Goal: Use online tool/utility: Utilize a website feature to perform a specific function

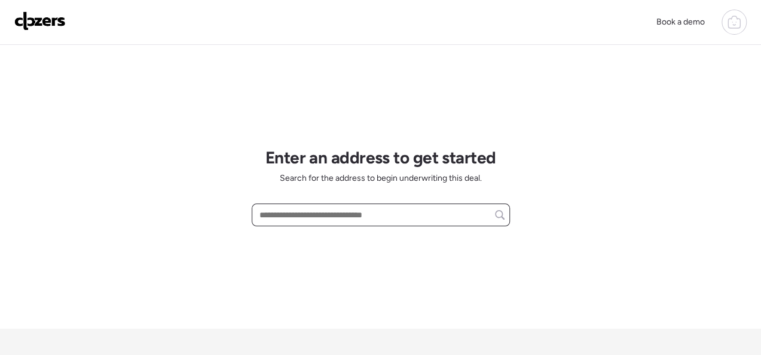
click at [313, 219] on input "text" at bounding box center [381, 214] width 248 height 17
paste input "**********"
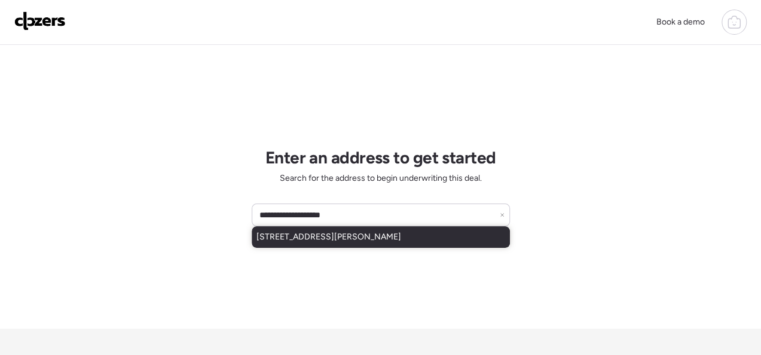
click at [316, 237] on span "[STREET_ADDRESS][PERSON_NAME]" at bounding box center [329, 237] width 145 height 12
type input "**********"
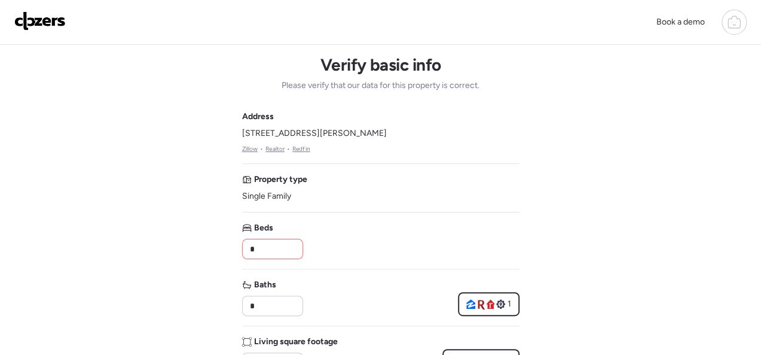
click at [266, 242] on input "*" at bounding box center [273, 248] width 50 height 17
type input "*"
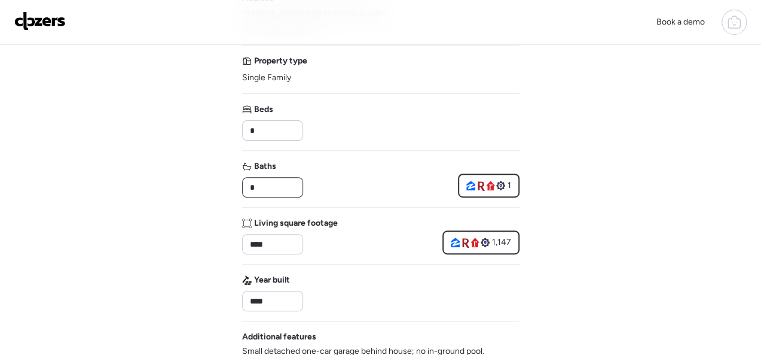
scroll to position [120, 0]
type input "*"
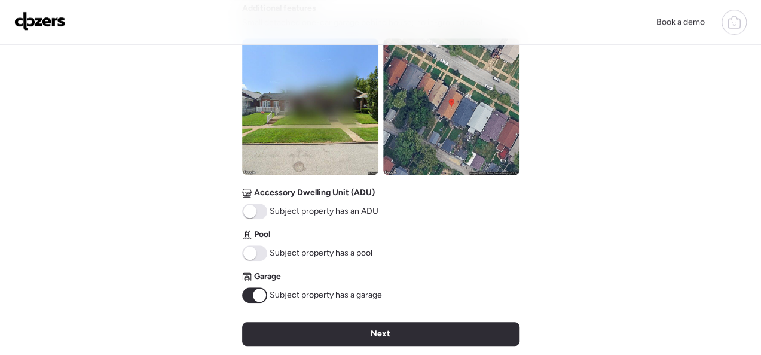
scroll to position [598, 0]
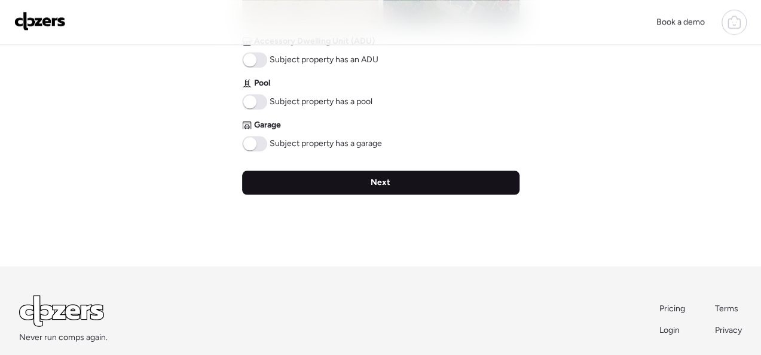
click at [382, 177] on span "Next" at bounding box center [381, 182] width 20 height 12
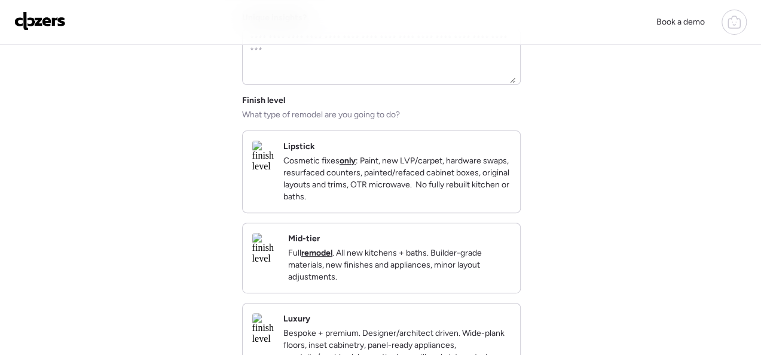
scroll to position [120, 0]
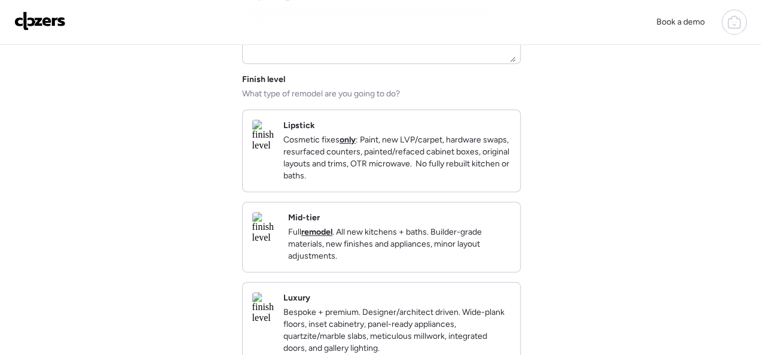
click at [431, 169] on p "Cosmetic fixes only : Paint, new LVP/carpet, hardware swaps, resurfaced counter…" at bounding box center [396, 158] width 227 height 48
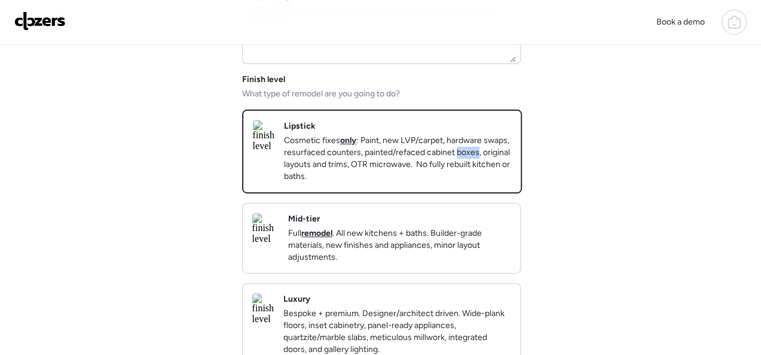
click at [431, 169] on p "Cosmetic fixes only : Paint, new LVP/carpet, hardware swaps, resurfaced counter…" at bounding box center [397, 159] width 227 height 48
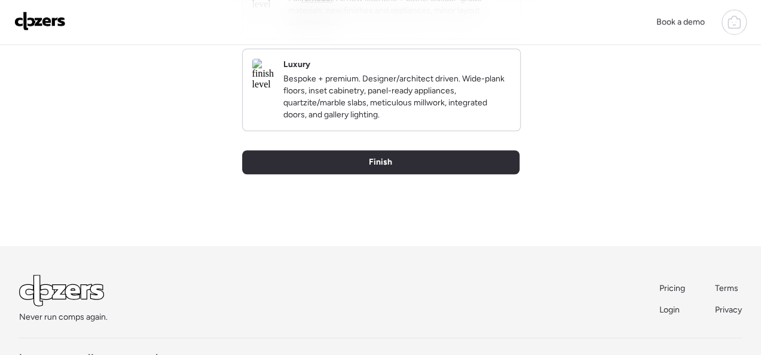
scroll to position [359, 0]
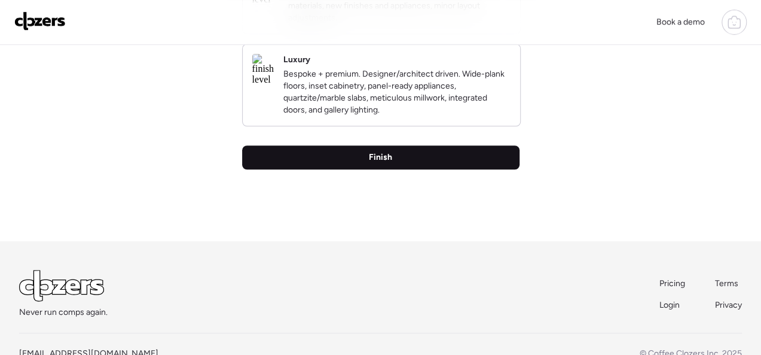
click at [379, 163] on span "Finish" at bounding box center [380, 157] width 23 height 12
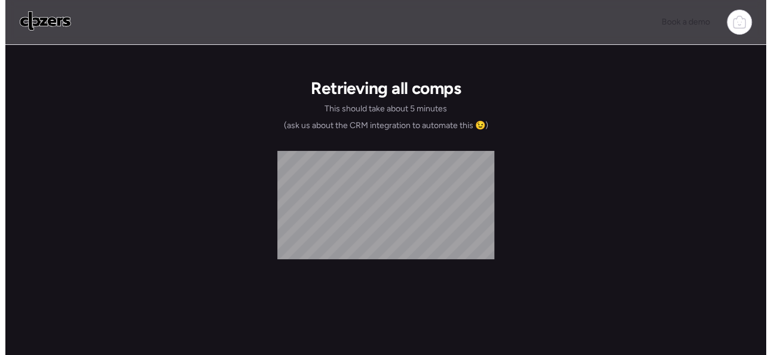
scroll to position [0, 0]
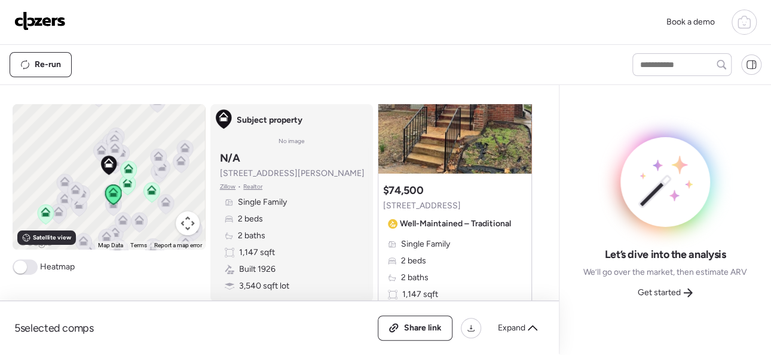
scroll to position [120, 0]
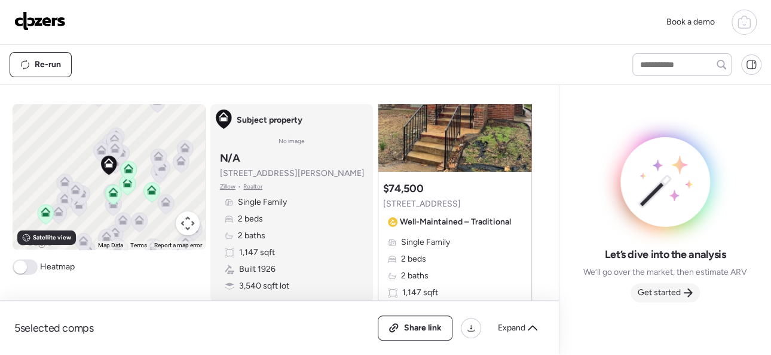
click at [669, 292] on span "Get started" at bounding box center [659, 292] width 43 height 12
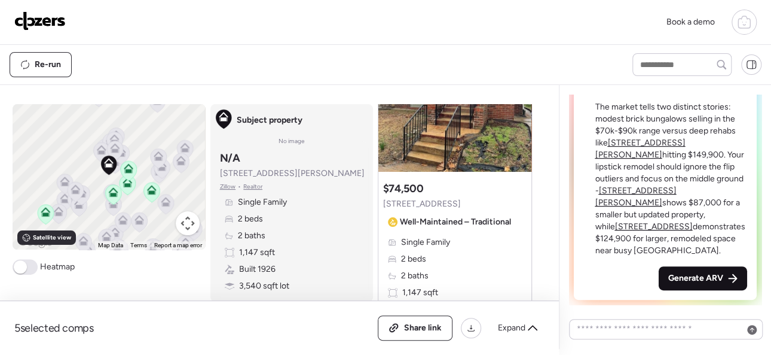
click at [678, 274] on span "Generate ARV" at bounding box center [696, 278] width 55 height 12
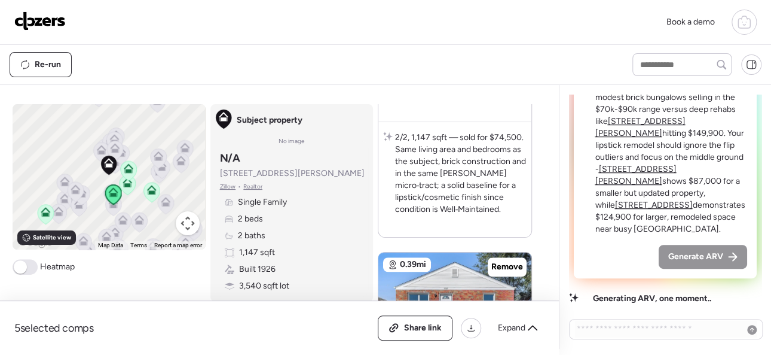
scroll to position [658, 0]
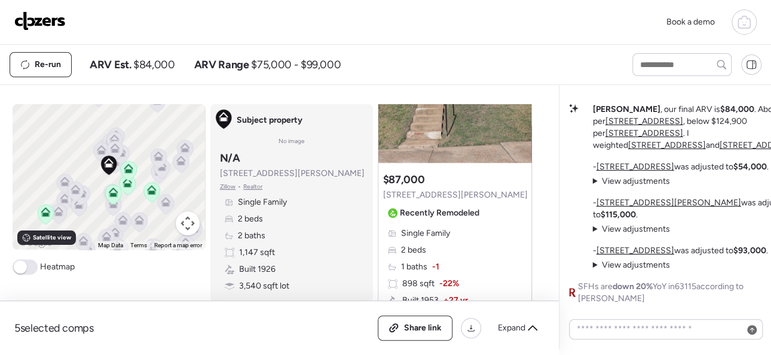
click at [52, 20] on img at bounding box center [39, 20] width 51 height 19
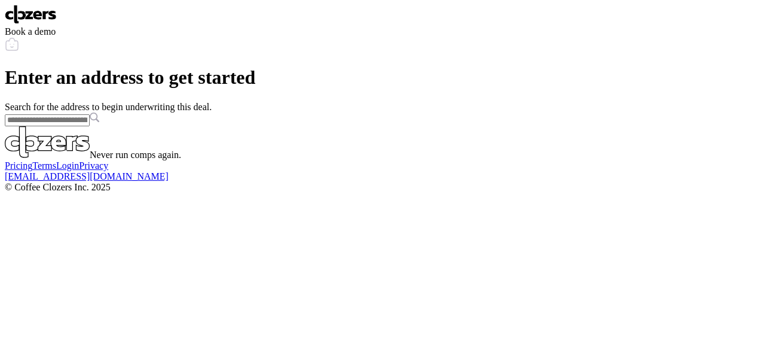
click at [90, 126] on input "text" at bounding box center [47, 120] width 85 height 12
paste input "**********"
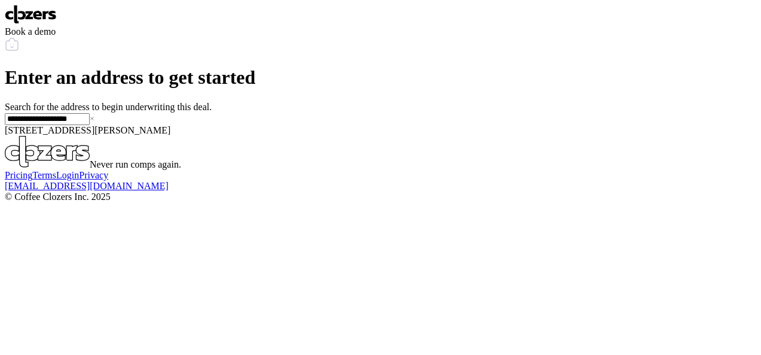
click at [170, 135] on span "[STREET_ADDRESS][PERSON_NAME]" at bounding box center [88, 130] width 166 height 10
type input "**********"
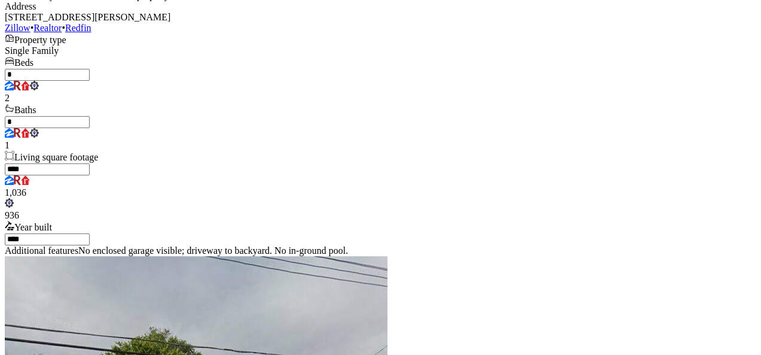
scroll to position [120, 0]
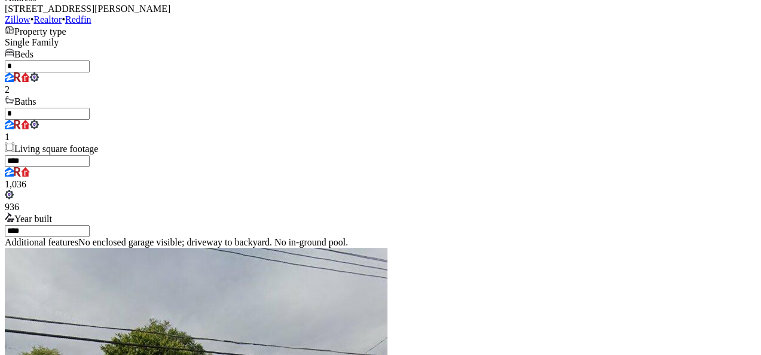
click at [90, 167] on input "****" at bounding box center [47, 161] width 85 height 12
type input "***"
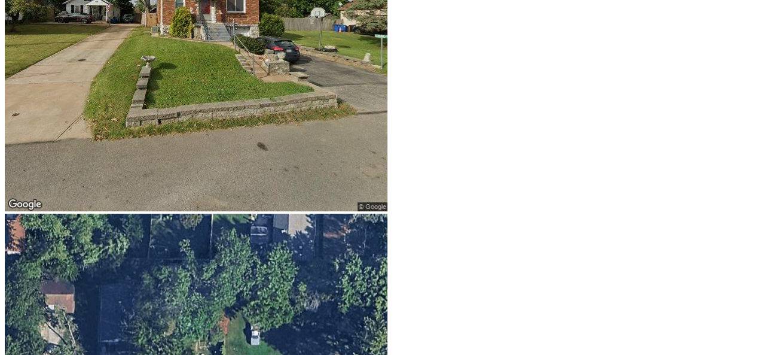
scroll to position [536, 0]
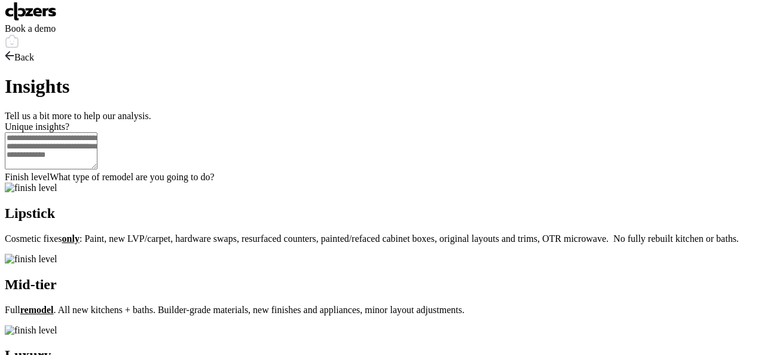
scroll to position [0, 0]
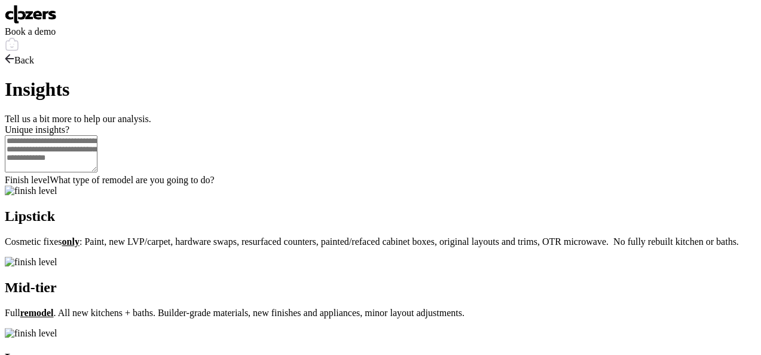
click at [498, 247] on p "Cosmetic fixes only : Paint, new LVP/carpet, hardware swaps, resurfaced counter…" at bounding box center [381, 241] width 752 height 11
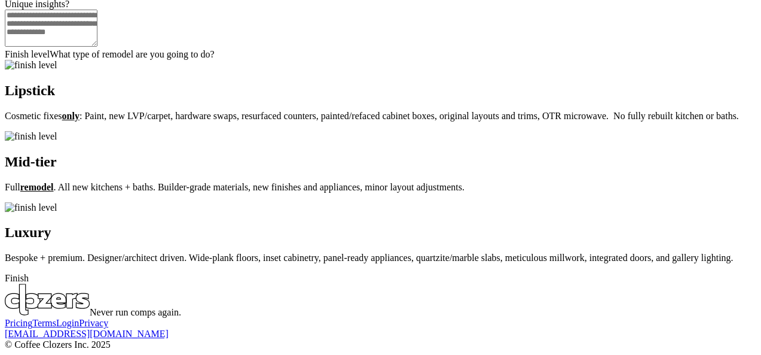
scroll to position [239, 0]
click at [29, 283] on span "Finish" at bounding box center [17, 278] width 24 height 10
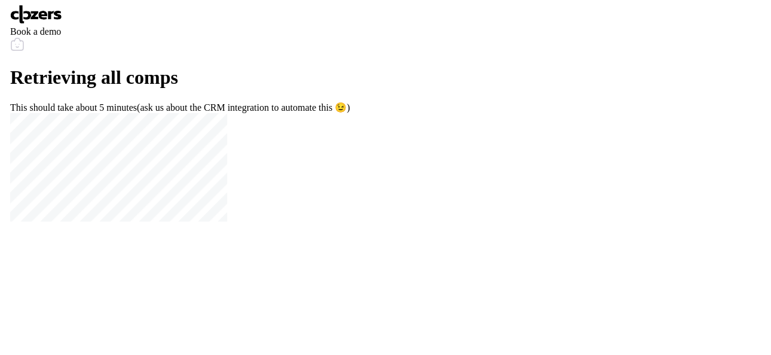
scroll to position [0, 0]
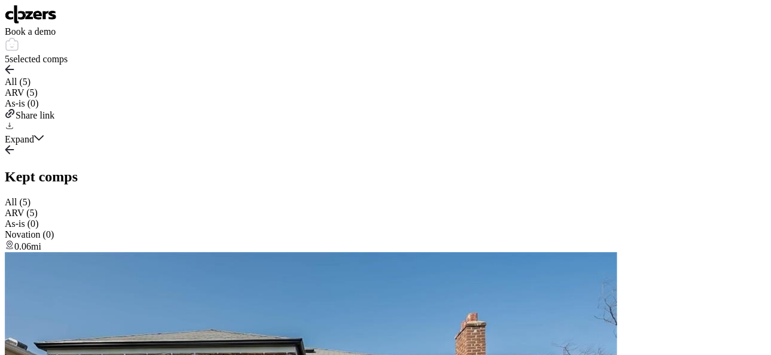
scroll to position [239, 0]
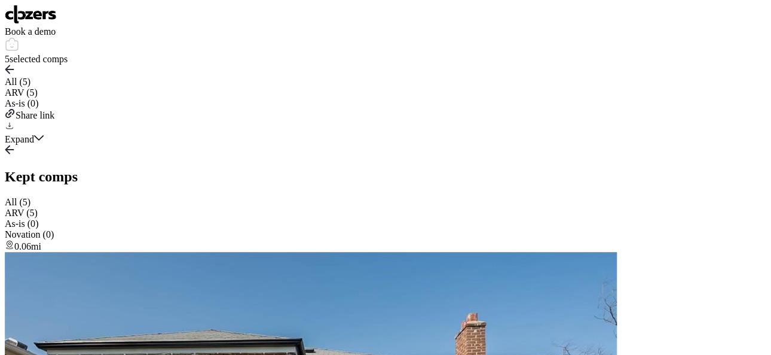
click at [41, 20] on img at bounding box center [31, 14] width 52 height 19
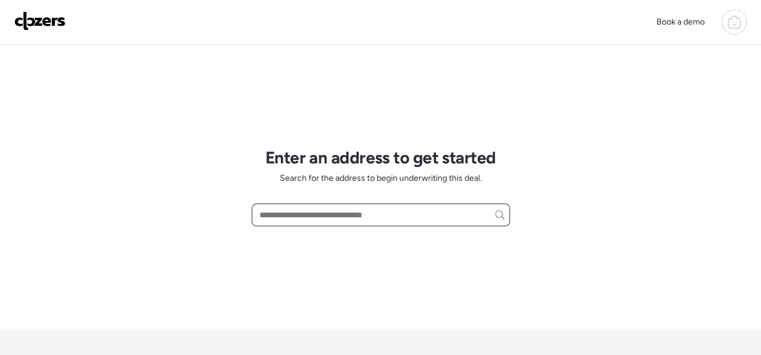
click at [307, 212] on input "text" at bounding box center [381, 214] width 248 height 17
paste input "**********"
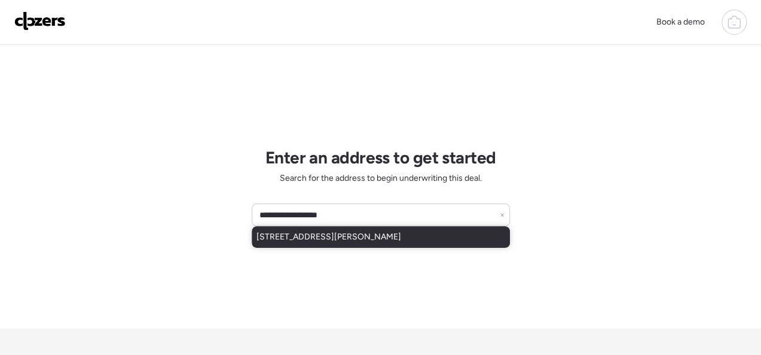
click at [330, 237] on span "[STREET_ADDRESS][PERSON_NAME]" at bounding box center [329, 237] width 145 height 12
type input "**********"
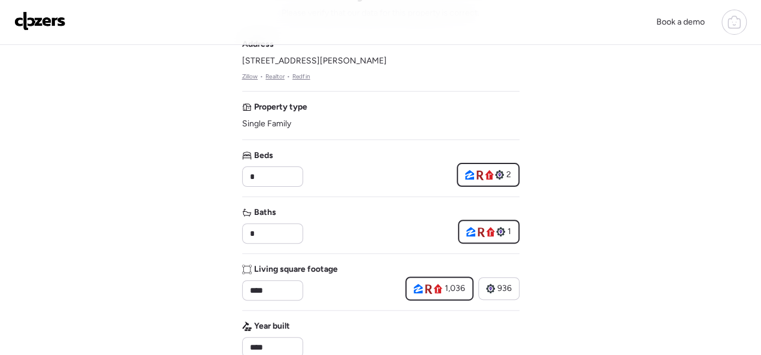
scroll to position [179, 0]
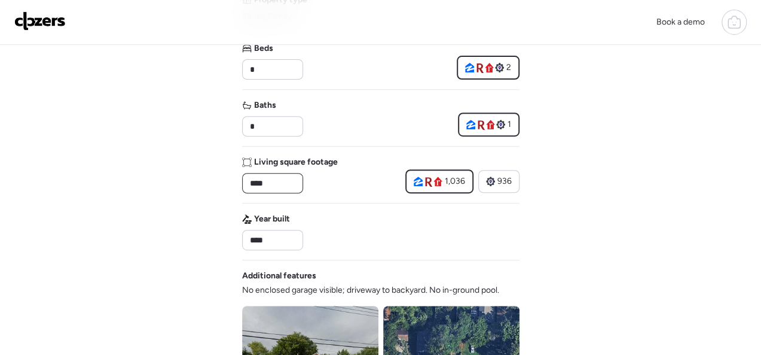
click at [295, 180] on input "****" at bounding box center [273, 183] width 50 height 17
type input "***"
click at [204, 176] on div "Book a demo Verify basic info Please verify that our data for this property is …" at bounding box center [380, 326] width 761 height 1011
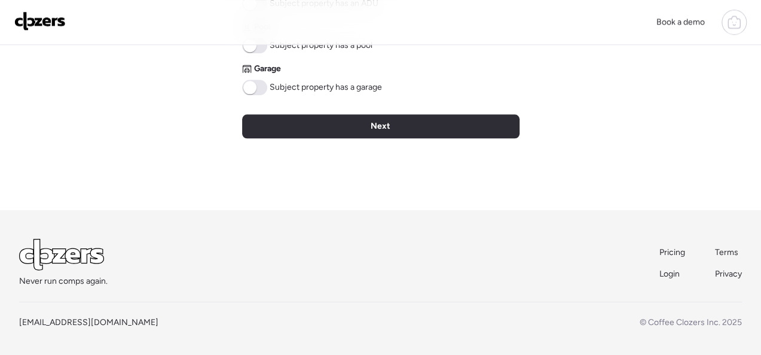
scroll to position [656, 0]
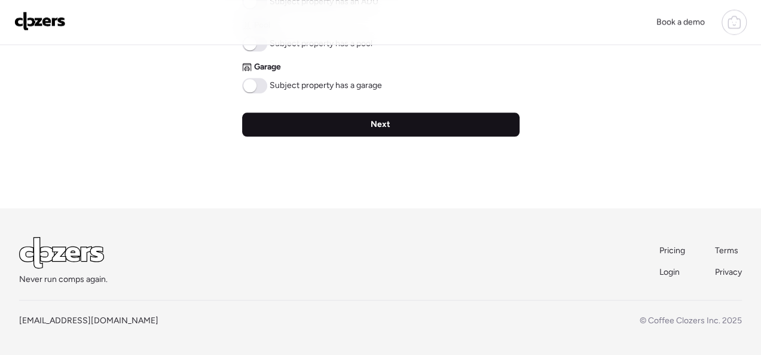
click at [399, 126] on div "Next" at bounding box center [380, 124] width 277 height 24
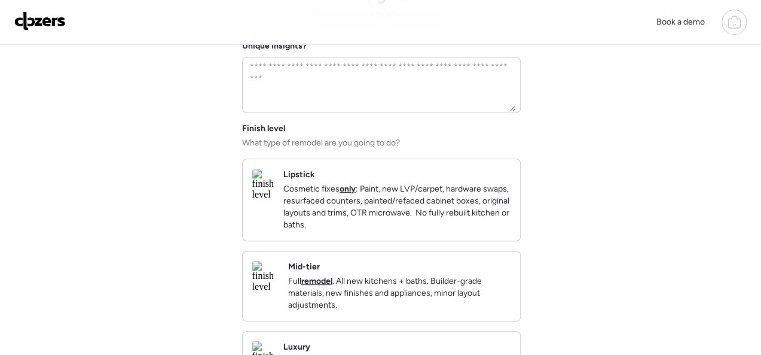
scroll to position [179, 0]
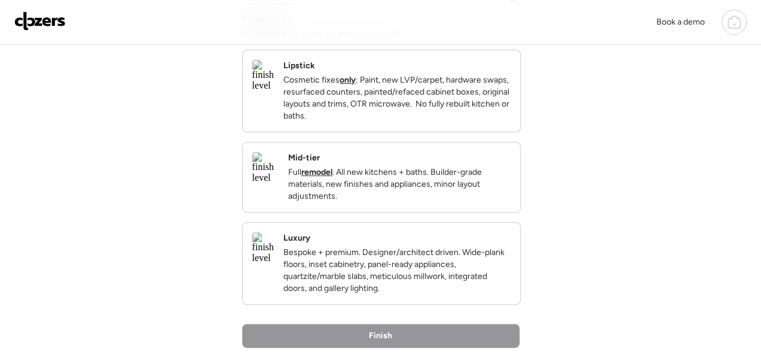
click at [448, 173] on div "Mid-tier Full remodel . All new kitchens + baths. Builder-grade materials, new …" at bounding box center [399, 177] width 222 height 50
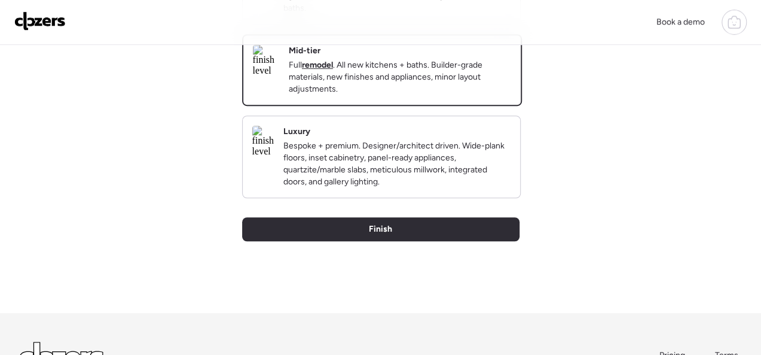
scroll to position [299, 0]
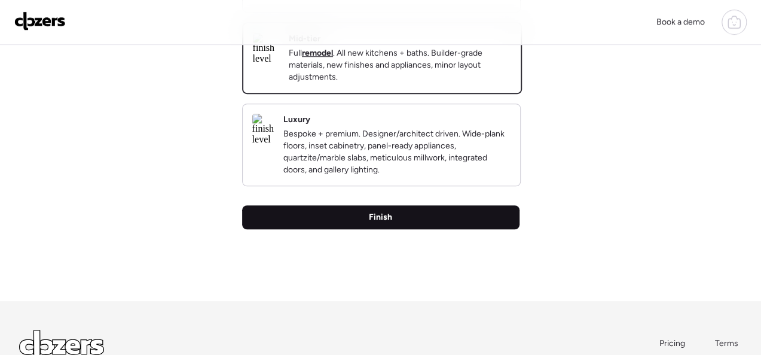
click at [417, 229] on div "Finish" at bounding box center [380, 217] width 277 height 24
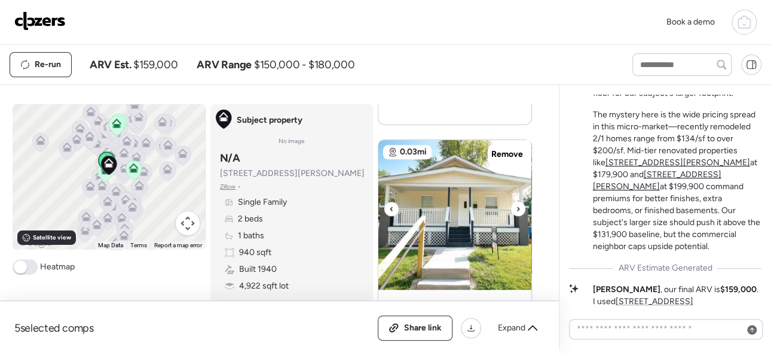
scroll to position [598, 0]
